Goal: Find specific fact: Find specific fact

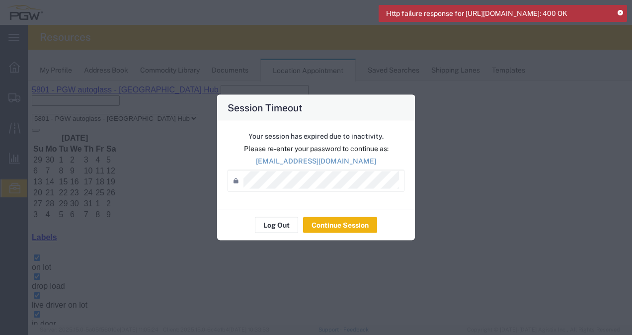
scroll to position [73, 0]
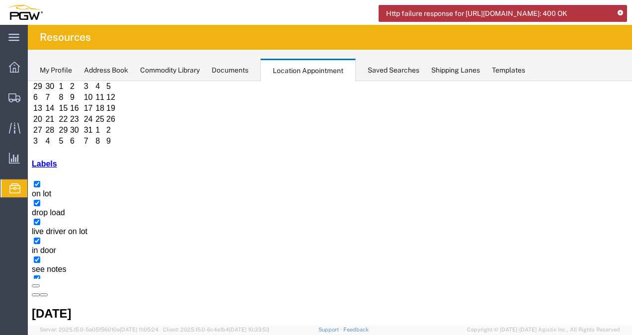
drag, startPoint x: 217, startPoint y: 249, endPoint x: 210, endPoint y: 253, distance: 7.8
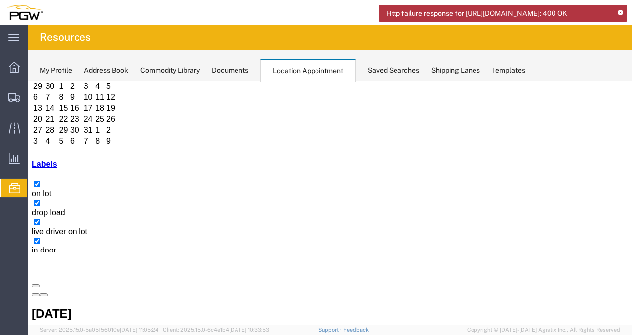
select select "1"
select select
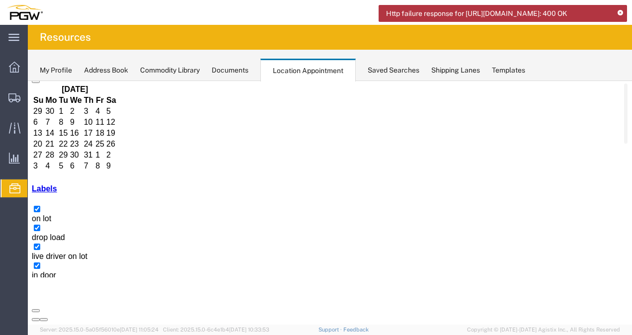
scroll to position [95, 0]
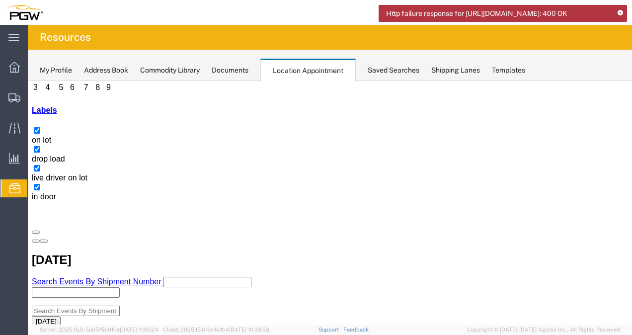
scroll to position [77, 0]
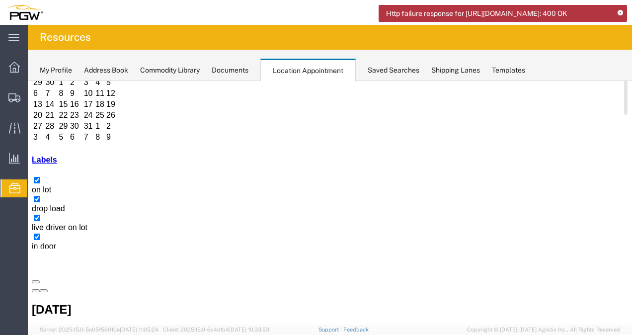
copy h3 "56483276"
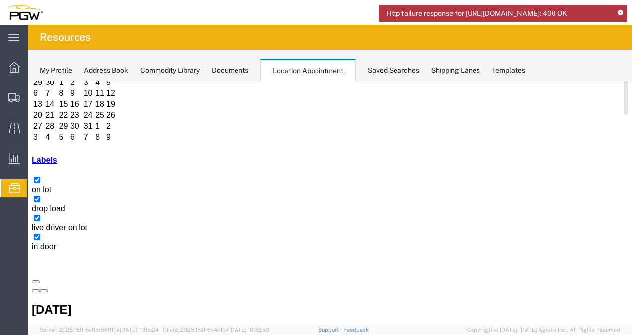
copy h3 "FGA250871"
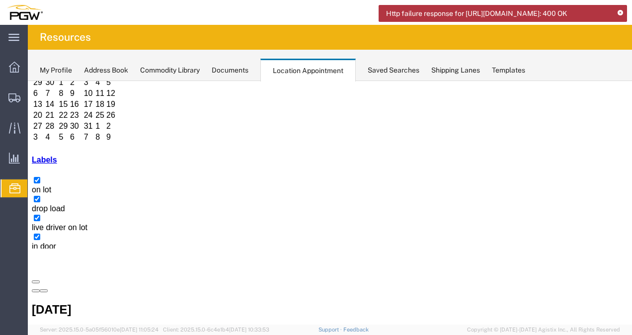
copy h3 "FGA250791"
copy h3 "56483266"
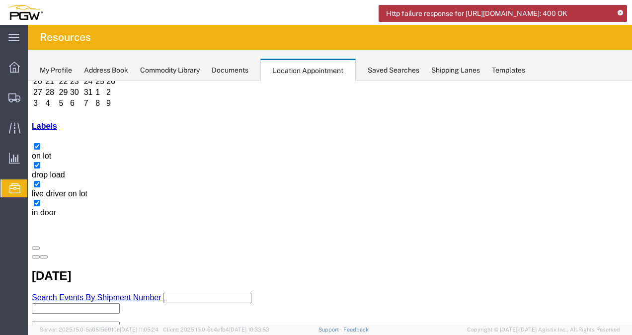
scroll to position [127, 0]
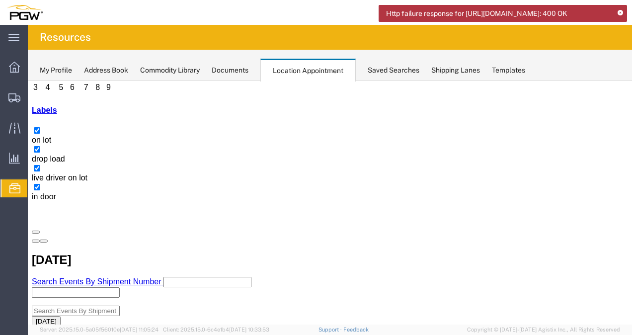
copy h3 "56501916"
